Goal: Task Accomplishment & Management: Manage account settings

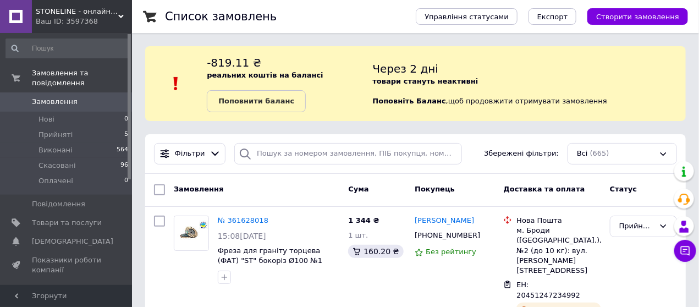
click at [491, 77] on div "Через 2 дні товари стануть неактивні Поповніть Баланс ,  щоб продовжити отримув…" at bounding box center [529, 83] width 313 height 57
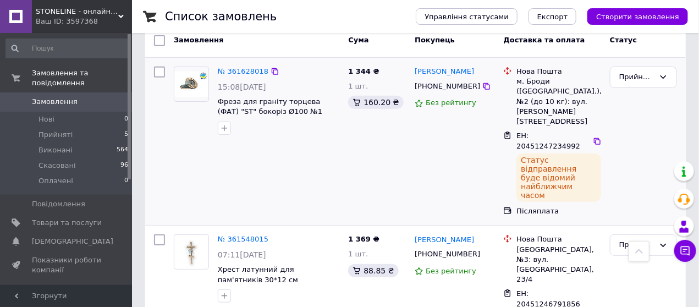
scroll to position [140, 0]
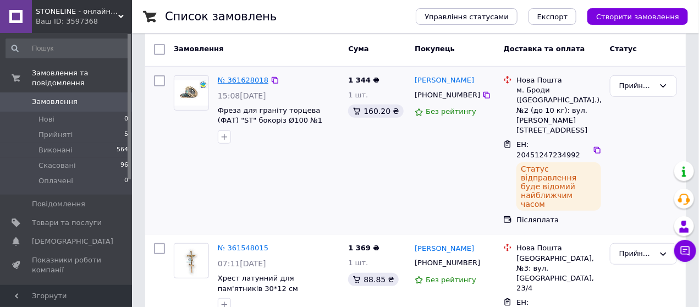
click at [245, 79] on link "№ 361628018" at bounding box center [243, 80] width 51 height 8
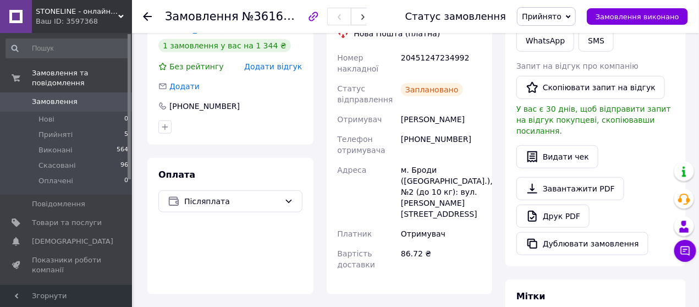
scroll to position [268, 0]
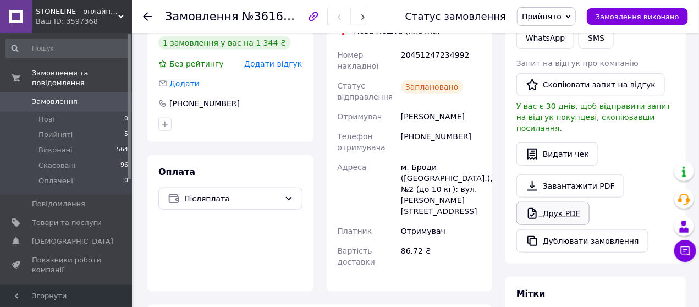
click at [562, 202] on link "Друк PDF" at bounding box center [552, 213] width 73 height 23
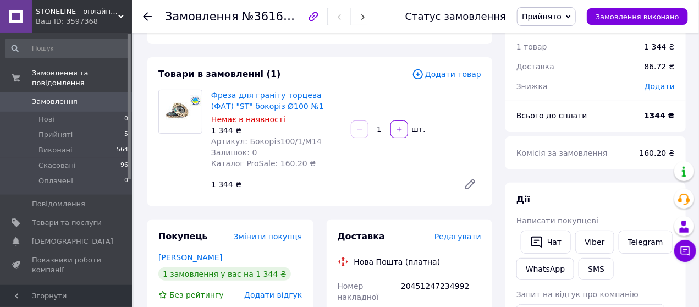
scroll to position [30, 0]
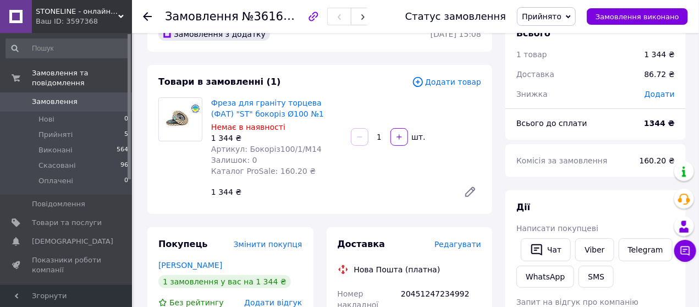
click at [145, 15] on use at bounding box center [147, 16] width 9 height 9
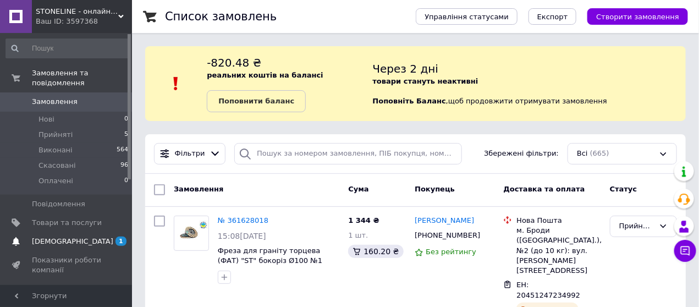
click at [44, 236] on span "[DEMOGRAPHIC_DATA]" at bounding box center [72, 241] width 81 height 10
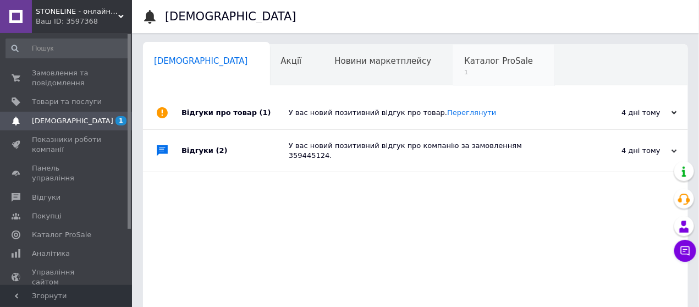
click at [453, 50] on div "Каталог ProSale 1" at bounding box center [504, 66] width 102 height 42
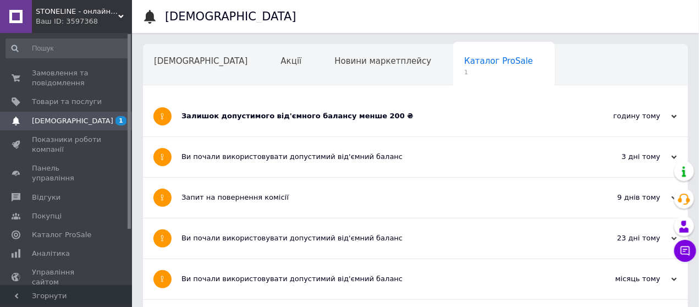
click at [425, 126] on div "Залишок допустимого від'ємного балансу менше 200 ₴" at bounding box center [373, 116] width 385 height 40
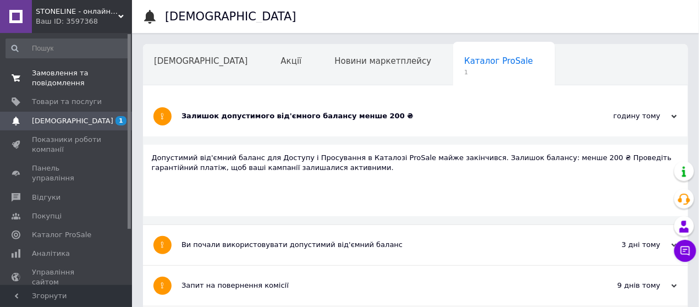
click at [64, 68] on span "Замовлення та повідомлення" at bounding box center [67, 78] width 70 height 20
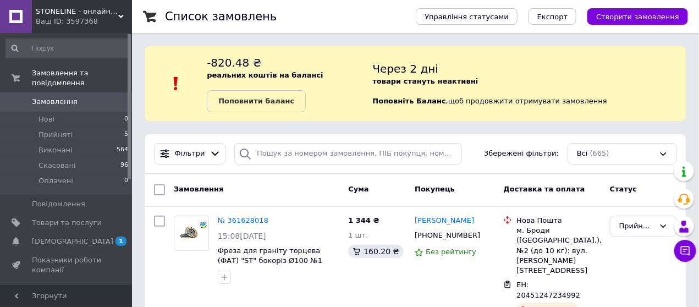
click at [608, 70] on div "Через 2 дні товари стануть неактивні Поповніть Баланс ,  щоб продовжити отримув…" at bounding box center [529, 83] width 313 height 57
